Goal: Use online tool/utility: Use online tool/utility

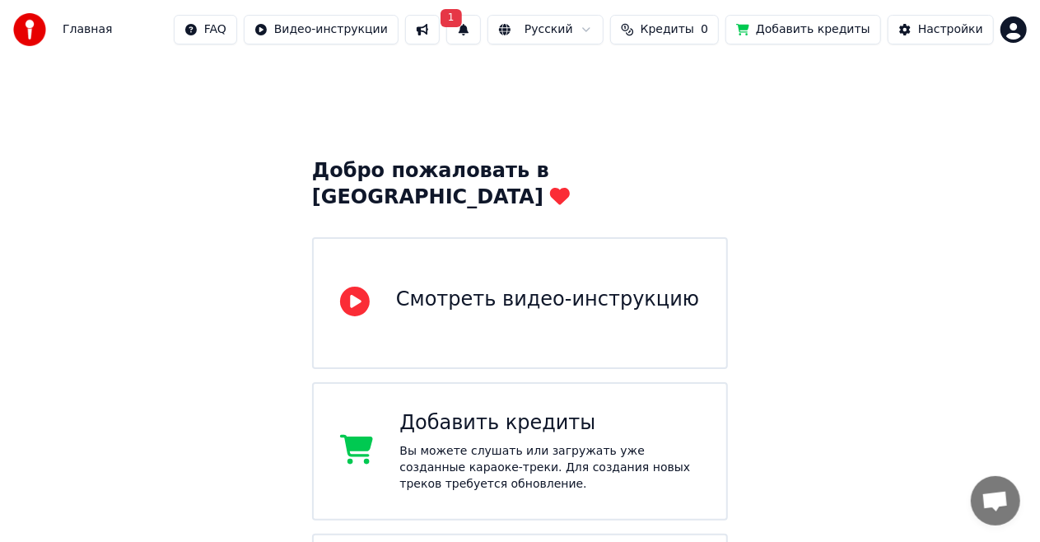
click at [440, 29] on button at bounding box center [422, 30] width 35 height 30
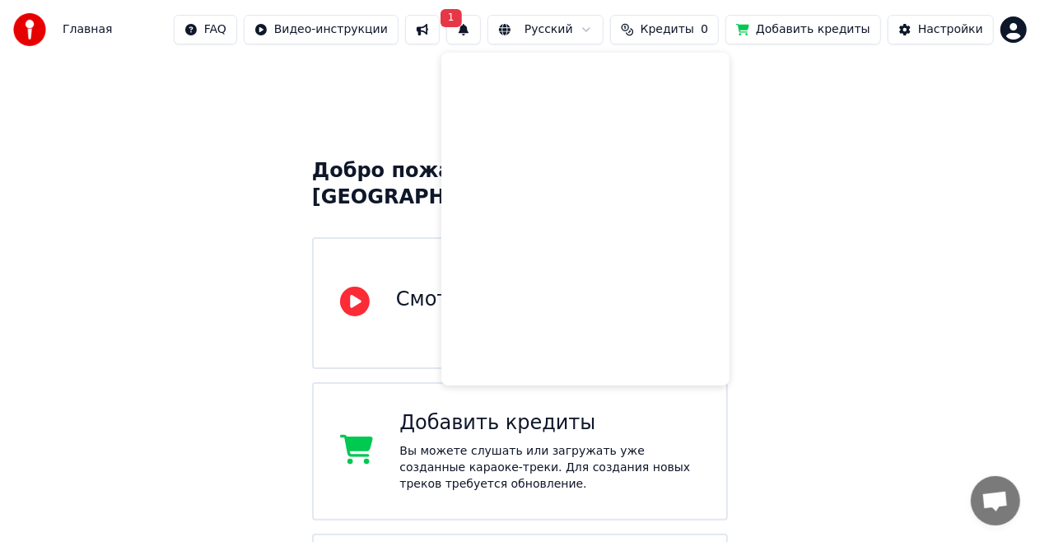
click at [220, 157] on div "Добро пожаловать в Youka Смотреть видео-инструкцию Добавить кредиты Вы можете с…" at bounding box center [520, 551] width 1040 height 985
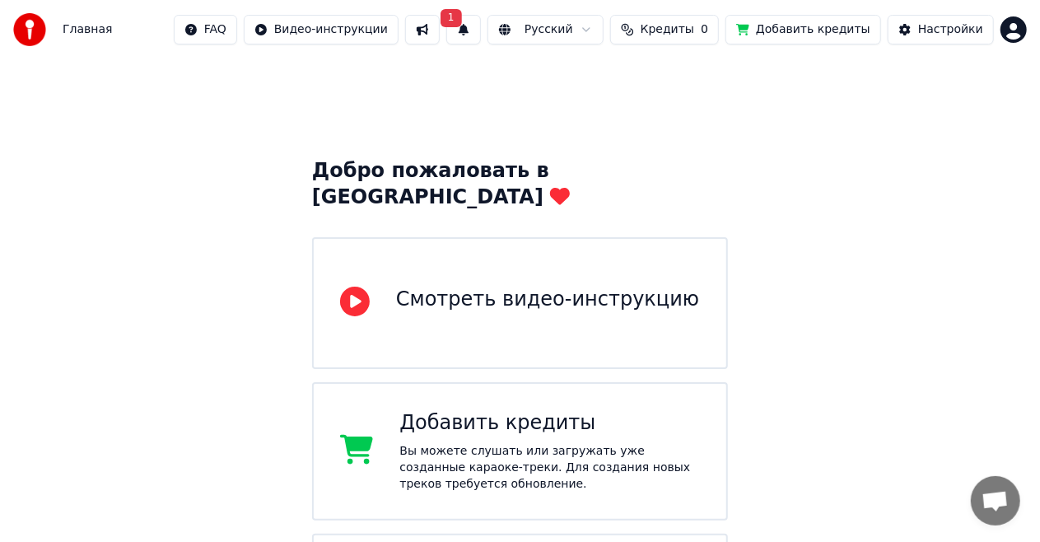
click at [23, 26] on img at bounding box center [29, 29] width 33 height 33
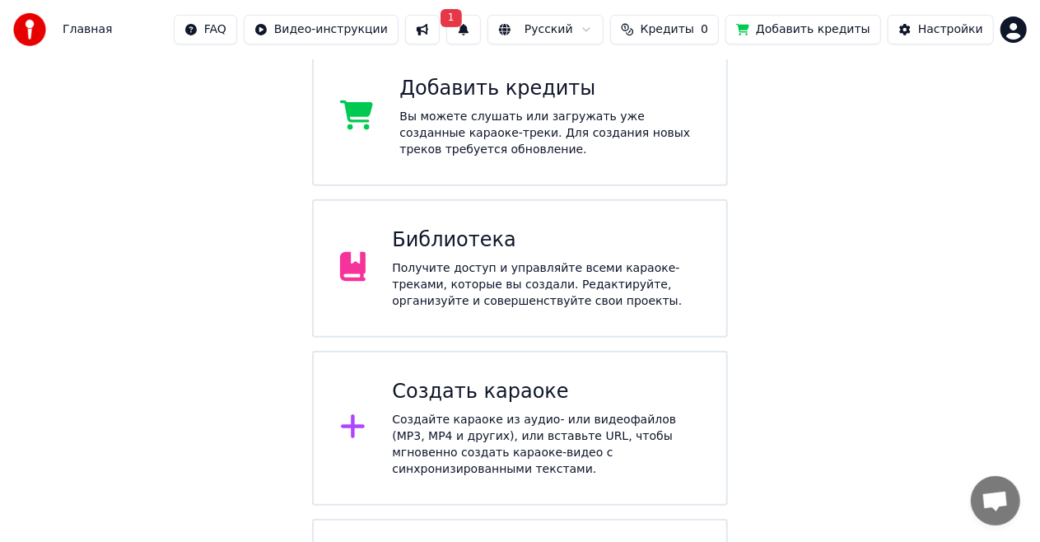
click at [472, 260] on div "Получите доступ и управляйте всеми караоке-треками, которые вы создали. Редакти…" at bounding box center [546, 284] width 308 height 49
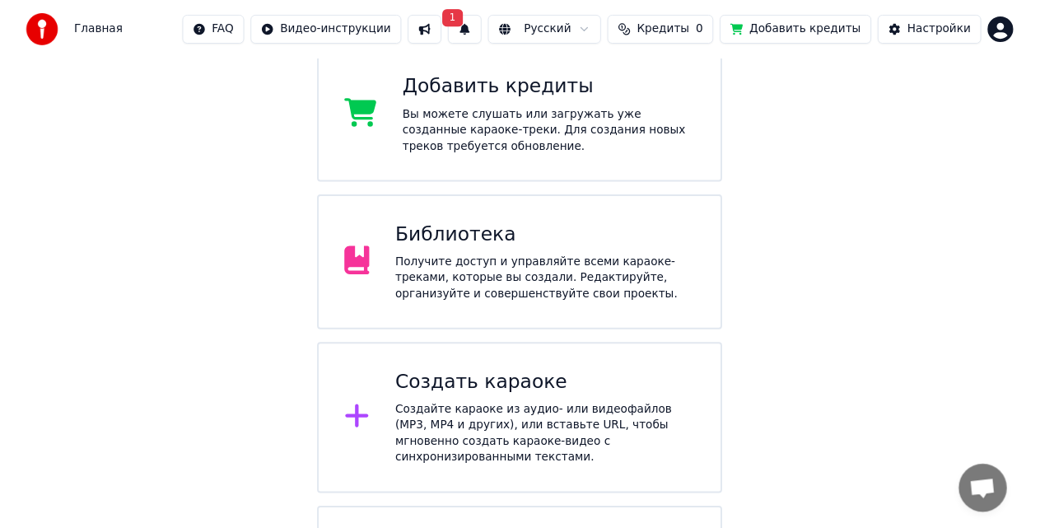
scroll to position [49, 0]
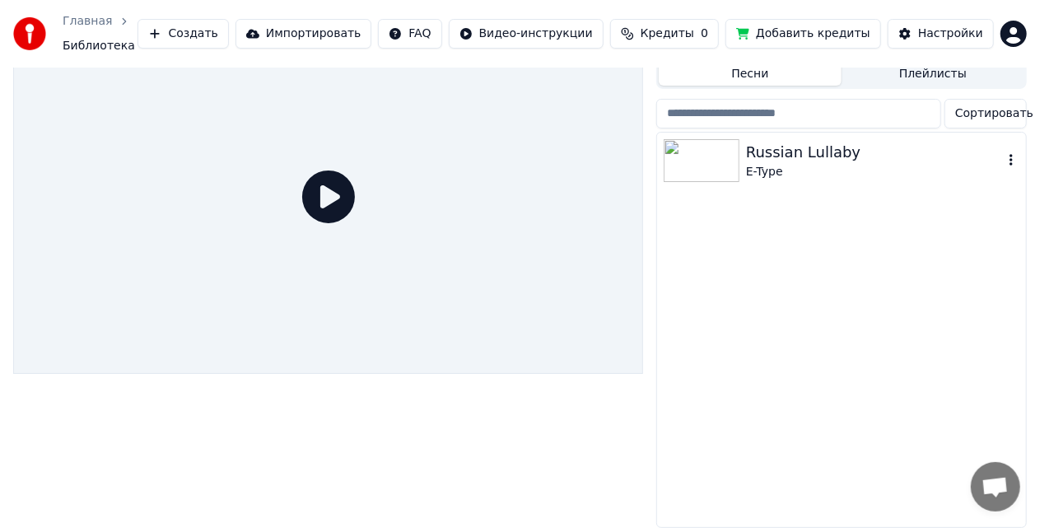
click at [1015, 153] on icon "button" at bounding box center [1011, 159] width 16 height 13
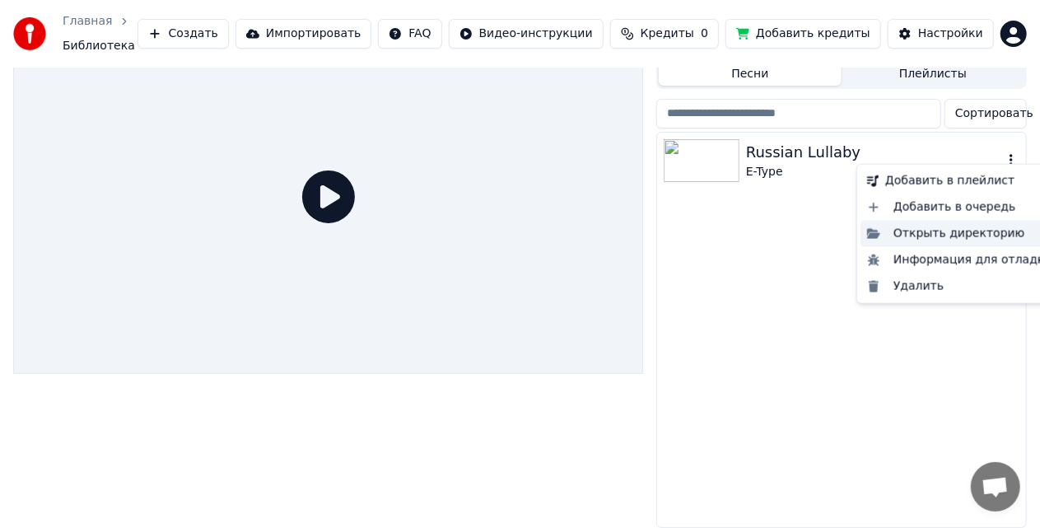
click at [989, 232] on div "Открыть директорию" at bounding box center [960, 234] width 199 height 26
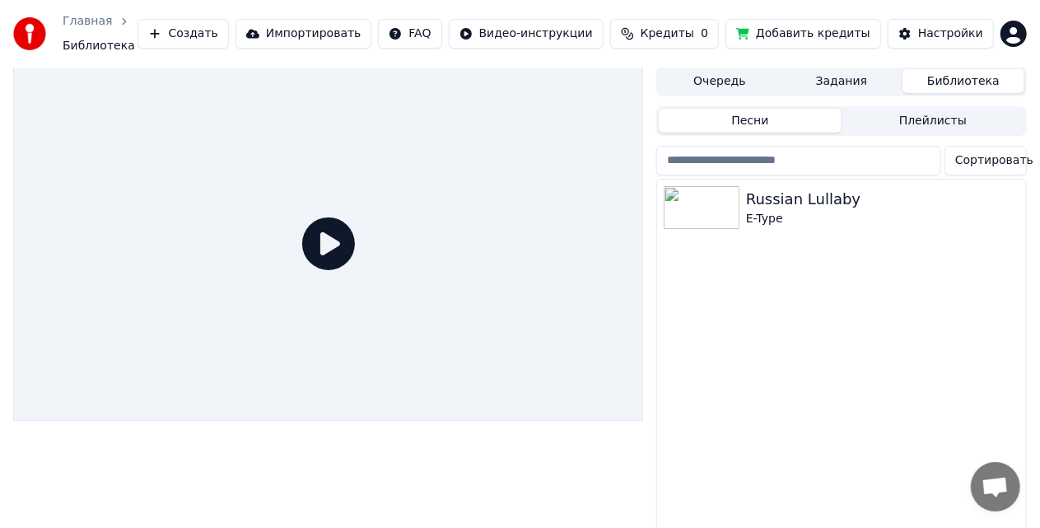
scroll to position [0, 0]
click at [1010, 206] on icon "button" at bounding box center [1011, 207] width 16 height 13
click at [1012, 202] on icon "button" at bounding box center [1011, 208] width 3 height 12
